Goal: Task Accomplishment & Management: Manage account settings

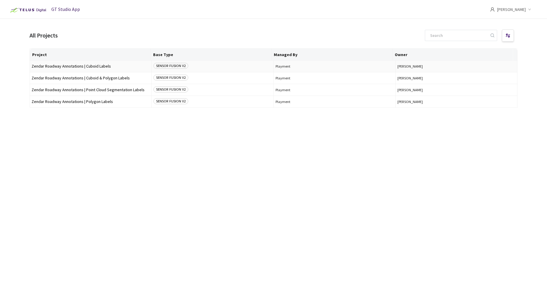
click at [58, 65] on span "Zendar Roadway Annotations | Cuboid Labels" at bounding box center [91, 66] width 118 height 4
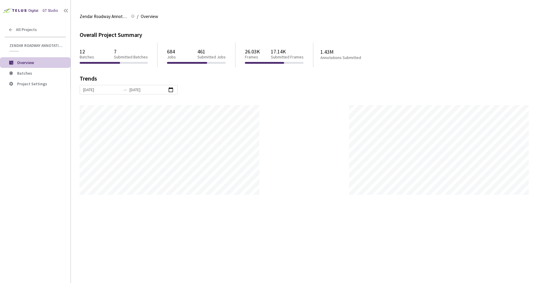
scroll to position [283, 547]
click at [44, 73] on span "Batches" at bounding box center [41, 73] width 49 height 5
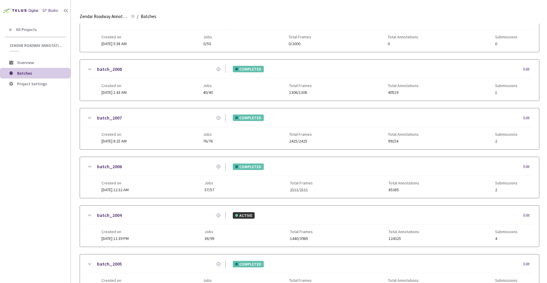
scroll to position [50, 0]
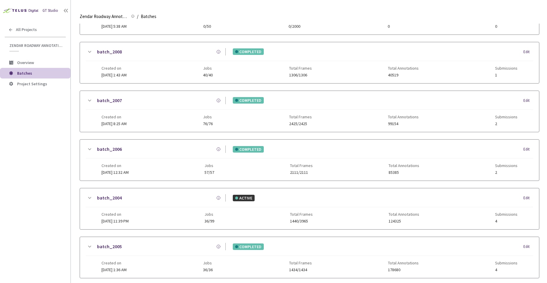
click at [194, 206] on div "batch_2004 ACTIVE Edit" at bounding box center [309, 200] width 447 height 13
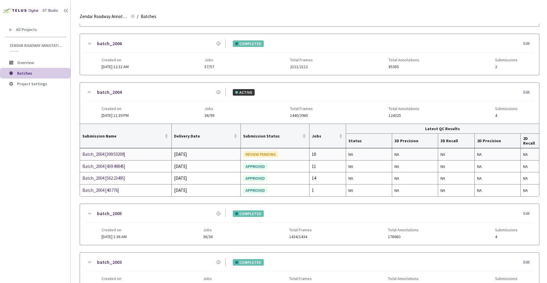
scroll to position [156, 0]
click at [104, 155] on div "Batch_2004 [399:50209]" at bounding box center [113, 153] width 63 height 7
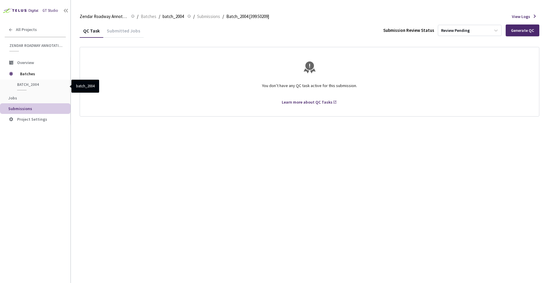
click at [29, 83] on span "batch_2004" at bounding box center [39, 84] width 44 height 5
click at [171, 17] on span "batch_2004" at bounding box center [172, 16] width 21 height 7
click at [466, 27] on div "Review Pending" at bounding box center [464, 30] width 52 height 9
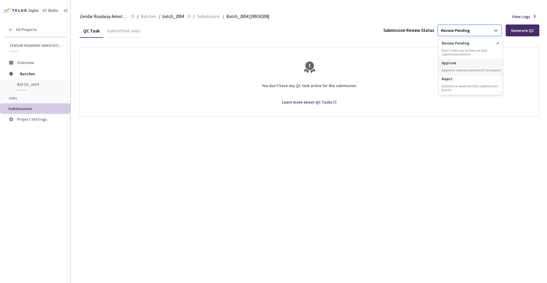
click at [464, 64] on p "Approve" at bounding box center [470, 62] width 64 height 6
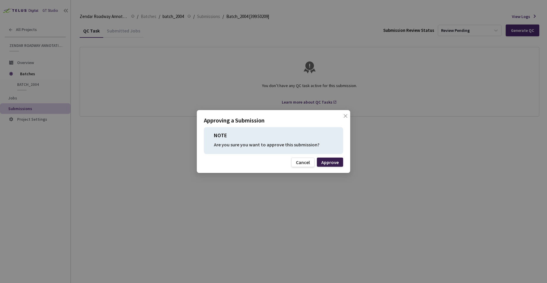
click at [330, 164] on div "Approve" at bounding box center [329, 162] width 17 height 5
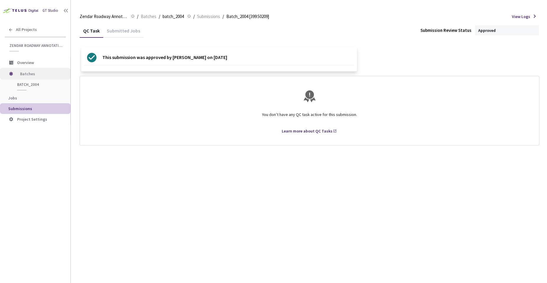
click at [36, 75] on span "Batches" at bounding box center [40, 74] width 40 height 12
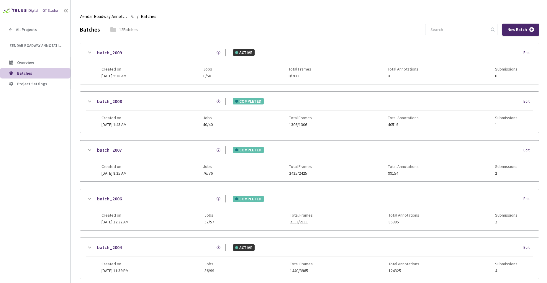
click at [124, 58] on div "batch_2009 ACTIVE Edit" at bounding box center [309, 55] width 447 height 13
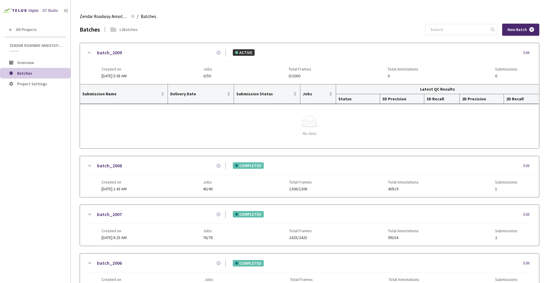
click at [154, 162] on div "batch_2008" at bounding box center [159, 165] width 133 height 7
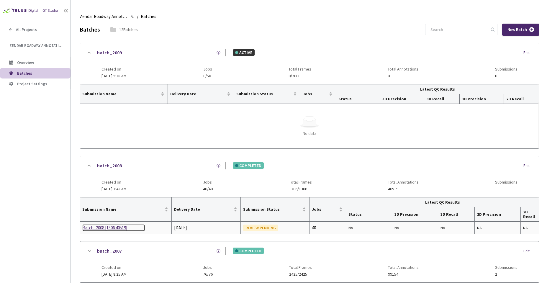
click at [108, 229] on div "Batch_2008 [1306:40519]" at bounding box center [113, 227] width 63 height 7
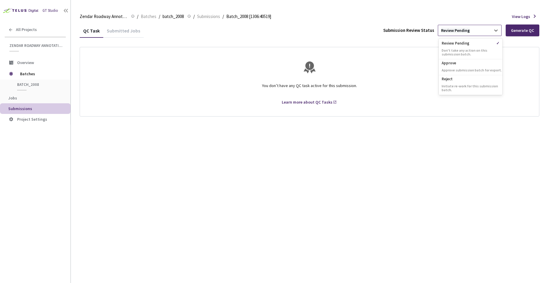
click at [466, 32] on div "Review Pending" at bounding box center [455, 31] width 29 height 6
click at [461, 63] on p "Approve" at bounding box center [470, 62] width 64 height 6
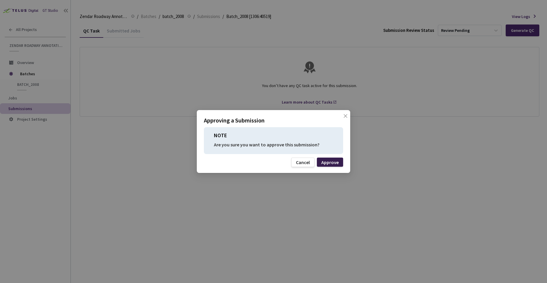
click at [335, 161] on div "Approve" at bounding box center [329, 162] width 17 height 5
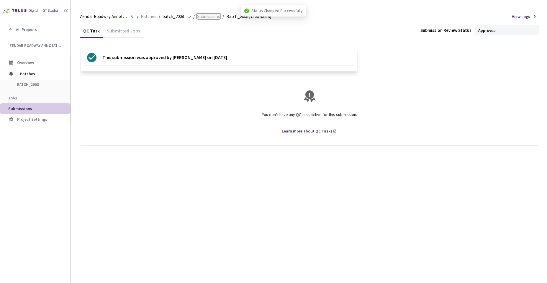
click at [196, 17] on link "Submissions" at bounding box center [208, 16] width 25 height 6
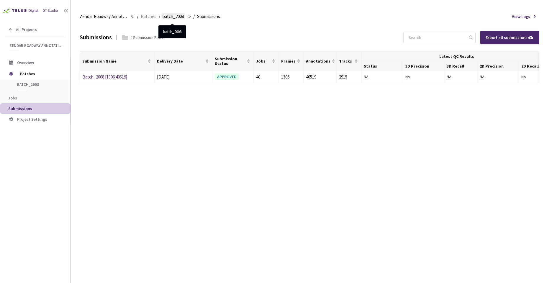
click at [182, 14] on span "batch_2008" at bounding box center [172, 16] width 21 height 7
click at [177, 15] on span "batch_2008" at bounding box center [172, 16] width 21 height 7
click at [173, 16] on span "batch_2008" at bounding box center [172, 16] width 21 height 7
click at [137, 17] on li "/" at bounding box center [137, 16] width 1 height 7
click at [148, 16] on span "Batches" at bounding box center [149, 16] width 16 height 7
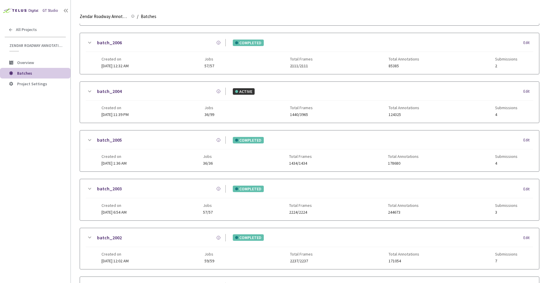
scroll to position [17, 0]
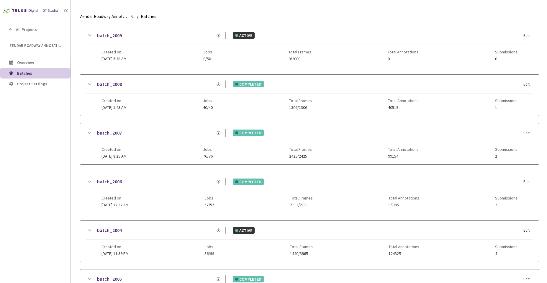
click at [140, 139] on div "batch_2007 COMPLETED Edit" at bounding box center [309, 135] width 447 height 13
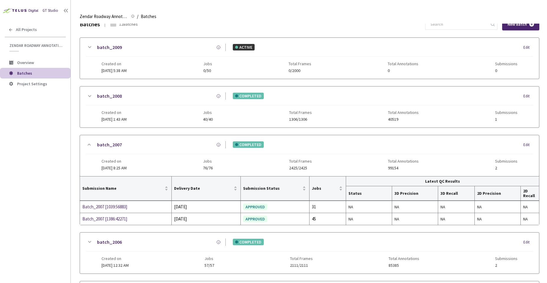
scroll to position [0, 0]
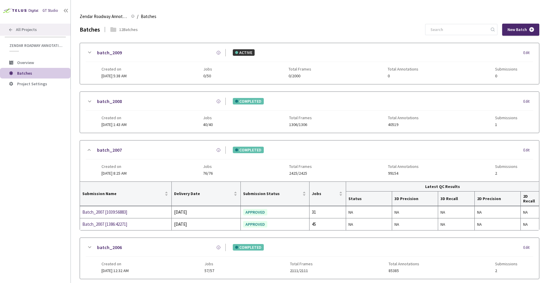
click at [35, 25] on div "All Projects" at bounding box center [35, 30] width 70 height 12
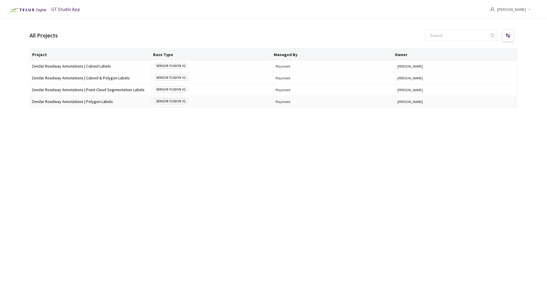
click at [65, 101] on span "Zendar Roadway Annotations | Polygon Labels" at bounding box center [91, 101] width 118 height 4
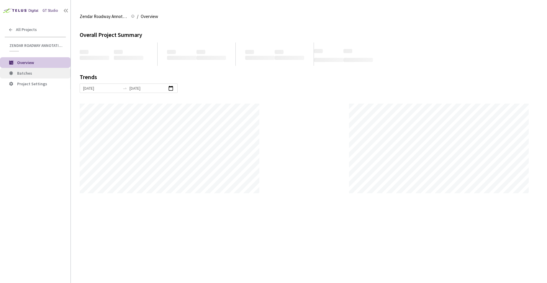
scroll to position [283, 547]
click at [17, 70] on li "Batches" at bounding box center [35, 73] width 70 height 11
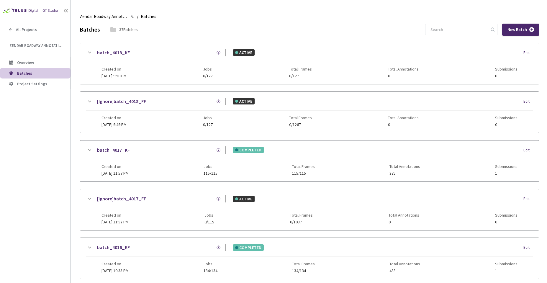
click at [213, 203] on div "[Ignore]batch_4017_FF ACTIVE Edit" at bounding box center [309, 201] width 447 height 13
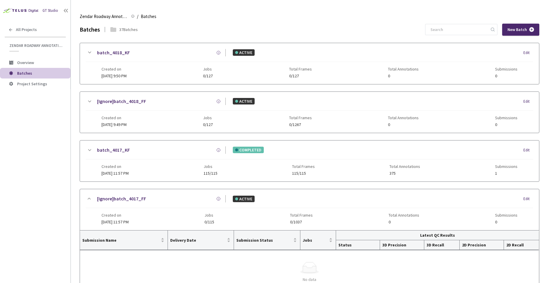
click at [207, 160] on div "Created on [DATE] 11:57 PM Jobs 115/115 Total Frames 115/115 Total Annotations …" at bounding box center [309, 167] width 416 height 16
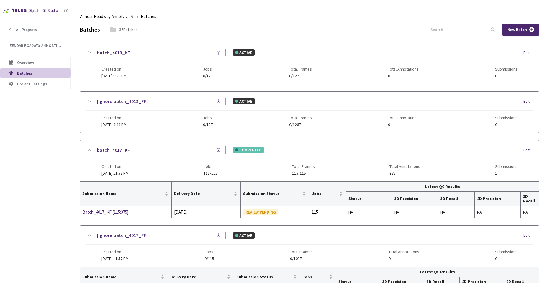
scroll to position [40, 0]
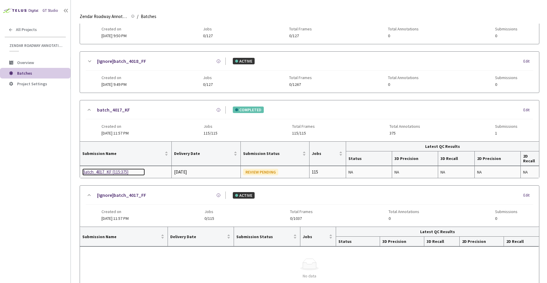
click at [115, 172] on div "Batch_4017_KF [115:375]" at bounding box center [113, 171] width 63 height 7
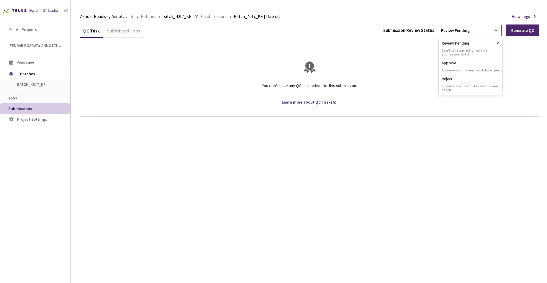
click at [471, 29] on div "Review Pending" at bounding box center [464, 30] width 52 height 9
click at [454, 68] on p "Approve submission batch for export." at bounding box center [470, 70] width 64 height 4
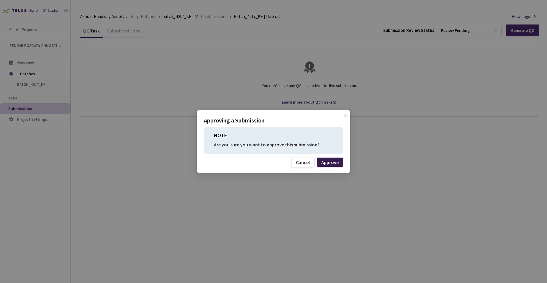
click at [335, 165] on div "Approve" at bounding box center [329, 162] width 17 height 5
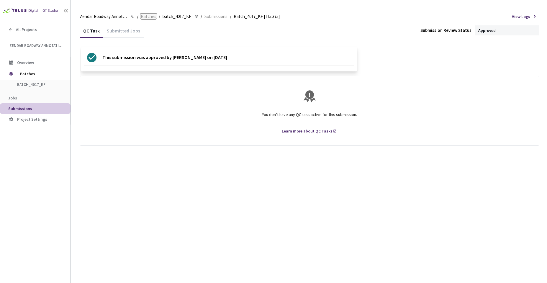
click at [151, 17] on span "Batches" at bounding box center [149, 16] width 16 height 7
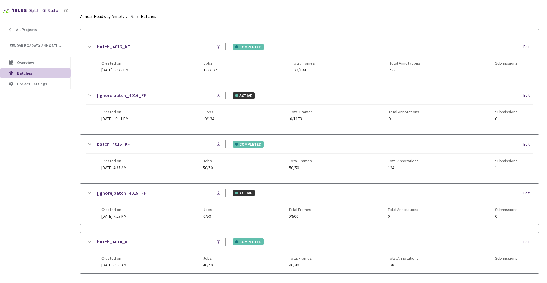
scroll to position [224, 0]
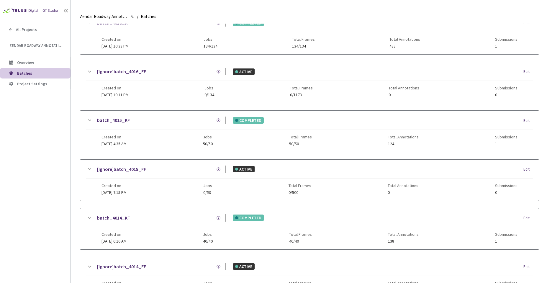
click at [232, 136] on div "Created on [DATE] 4:35 AM Jobs 50/50 Total Frames 50/50 Total Annotations 124 S…" at bounding box center [309, 138] width 416 height 16
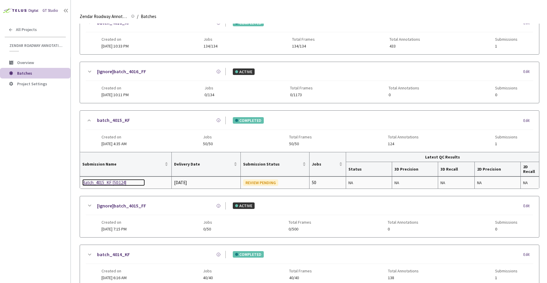
click at [111, 182] on div "Batch_4015_KF [50:124]" at bounding box center [113, 182] width 63 height 7
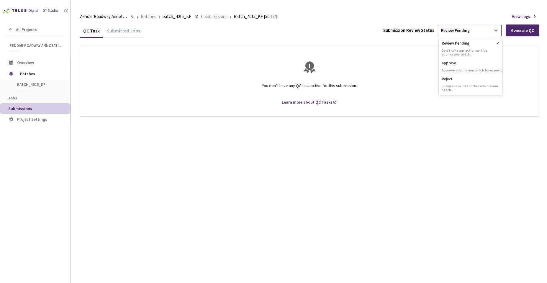
click at [470, 30] on div "Review Pending" at bounding box center [464, 30] width 52 height 9
click at [461, 63] on p "Approve" at bounding box center [470, 62] width 64 height 6
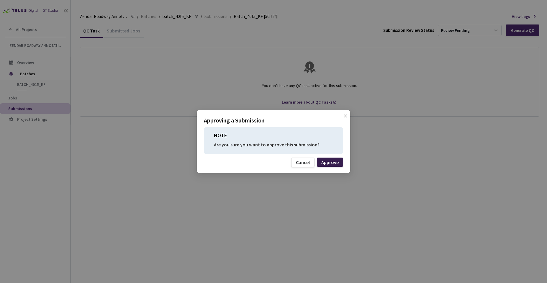
click at [323, 163] on div "Approve" at bounding box center [329, 162] width 17 height 5
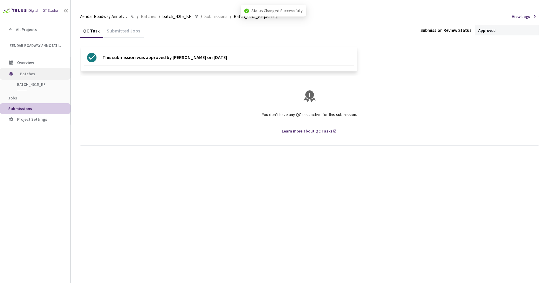
click at [36, 76] on span "Batches" at bounding box center [40, 74] width 40 height 12
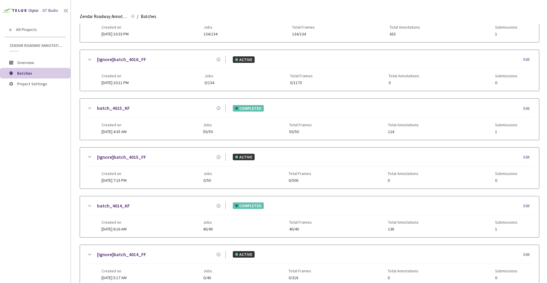
scroll to position [274, 0]
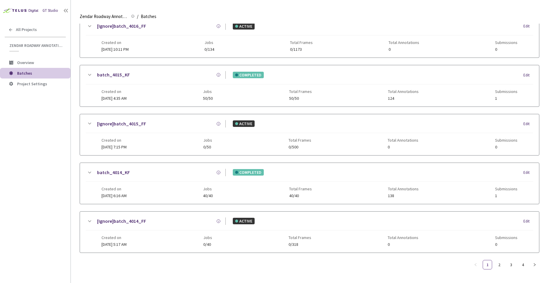
click at [197, 176] on div "batch_4014_KF COMPLETED Edit" at bounding box center [309, 175] width 447 height 13
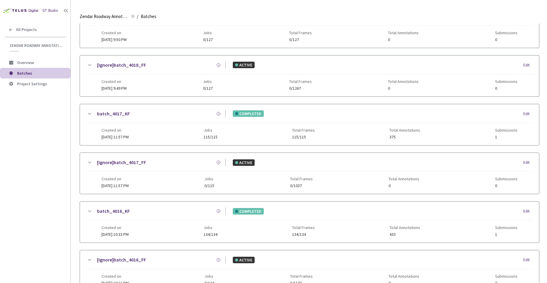
scroll to position [0, 0]
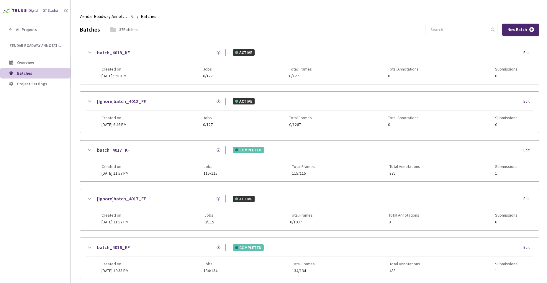
click at [170, 164] on div "Created on [DATE] 11:57 PM Jobs 115/115 Total Frames 115/115 Total Annotations …" at bounding box center [309, 167] width 416 height 16
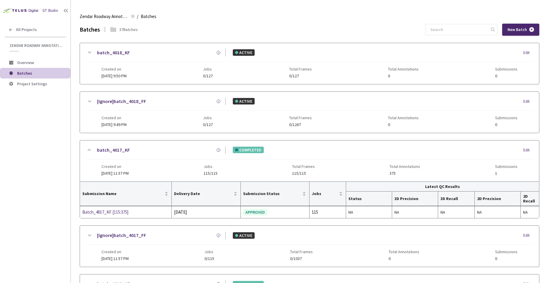
click at [131, 60] on div "batch_4018_KF ACTIVE Edit" at bounding box center [309, 55] width 447 height 13
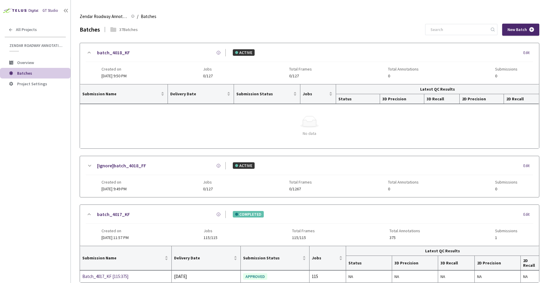
click at [131, 60] on div "batch_4018_KF ACTIVE Edit" at bounding box center [309, 55] width 447 height 13
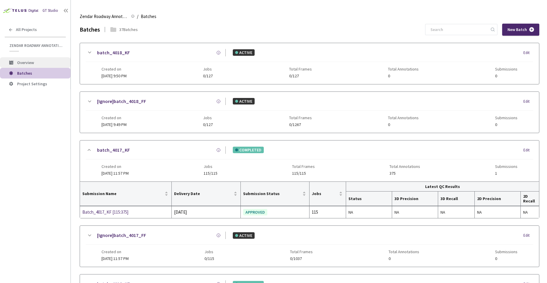
click at [31, 63] on span "Overview" at bounding box center [25, 62] width 17 height 5
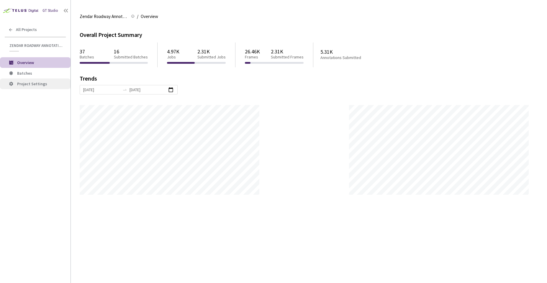
scroll to position [283, 547]
click at [282, 231] on div "Overall Project Summary 37 Batches 16 Submitted Batches 4.97K Jobs 2.31K Submit…" at bounding box center [309, 153] width 458 height 259
click at [434, 46] on div "37 Batches 16 Submitted Batches 4.97K Jobs 2.31K Submitted Jobs 26.46K Frames 2…" at bounding box center [309, 53] width 458 height 28
click at [462, 25] on div "Overall Project Summary 37 Batches 16 Submitted Batches 4.97K Jobs 2.31K Submit…" at bounding box center [309, 153] width 458 height 259
click at [292, 23] on div "Zendar Roadway Annotations | Polygon Labels Zendar Roadway Annotations | Polygo…" at bounding box center [309, 16] width 458 height 14
